Goal: Task Accomplishment & Management: Use online tool/utility

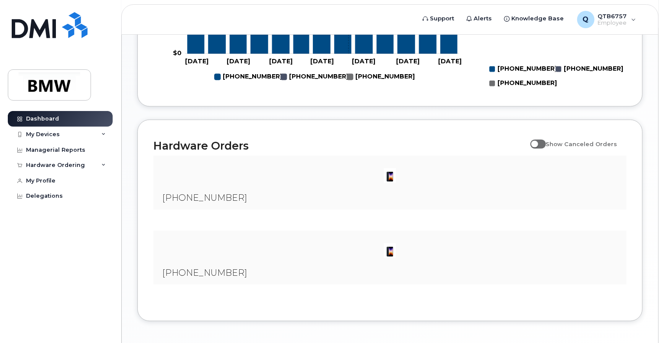
scroll to position [520, 0]
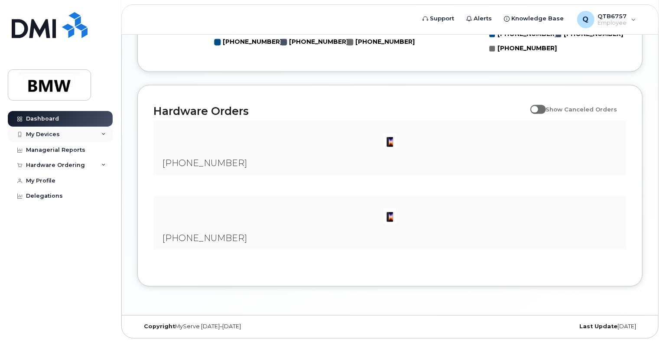
click at [55, 134] on div "My Devices" at bounding box center [43, 134] width 34 height 7
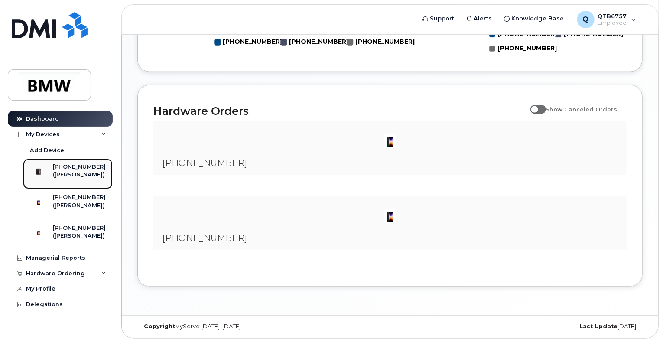
click at [74, 178] on div "([PERSON_NAME])" at bounding box center [79, 175] width 53 height 8
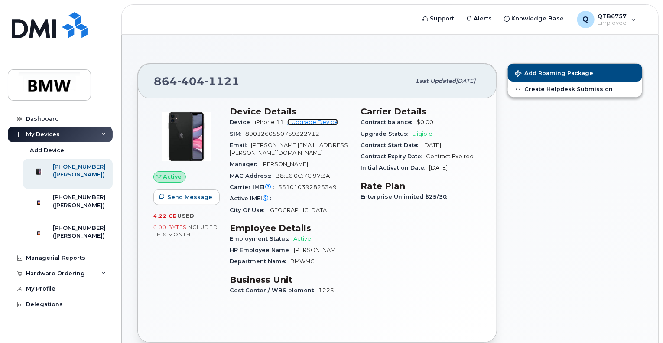
click at [327, 121] on link "+ Upgrade Device" at bounding box center [312, 122] width 51 height 6
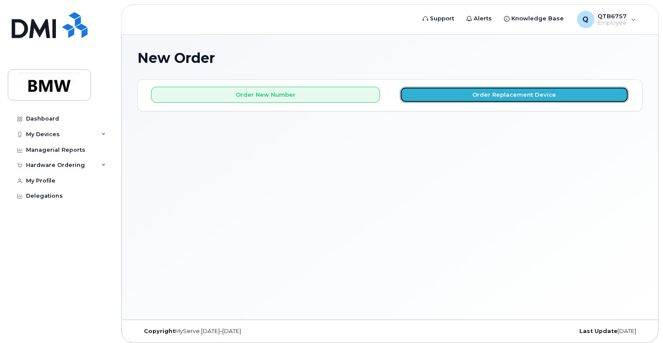
click at [443, 94] on button "Order Replacement Device" at bounding box center [514, 95] width 229 height 16
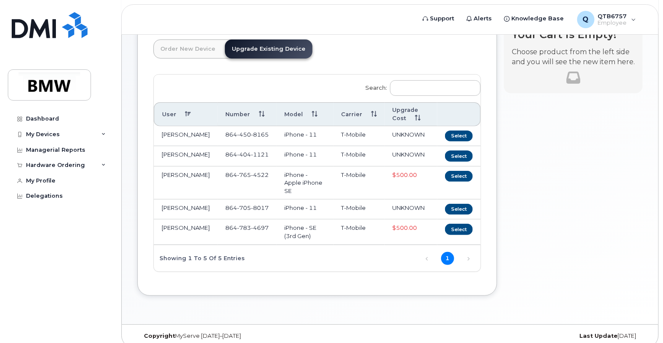
scroll to position [66, 0]
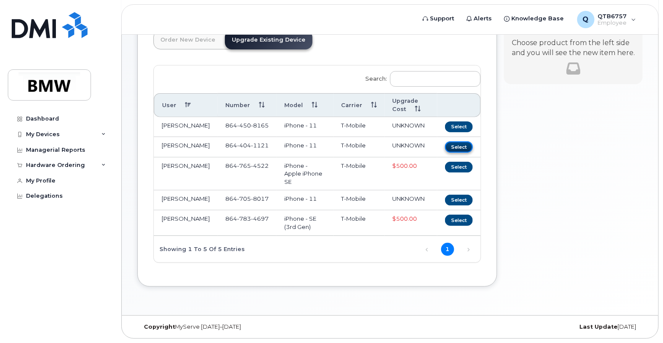
click at [451, 142] on button "Select" at bounding box center [459, 146] width 28 height 11
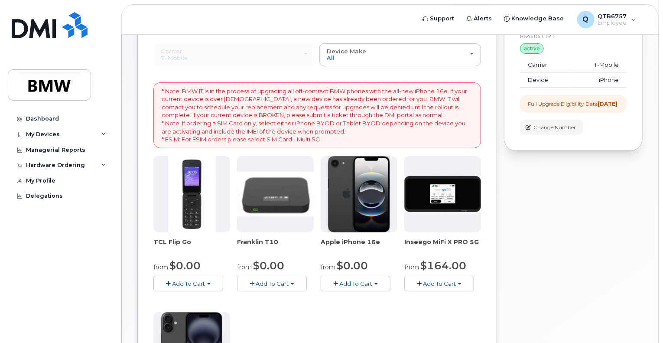
scroll to position [0, 0]
